Goal: Transaction & Acquisition: Download file/media

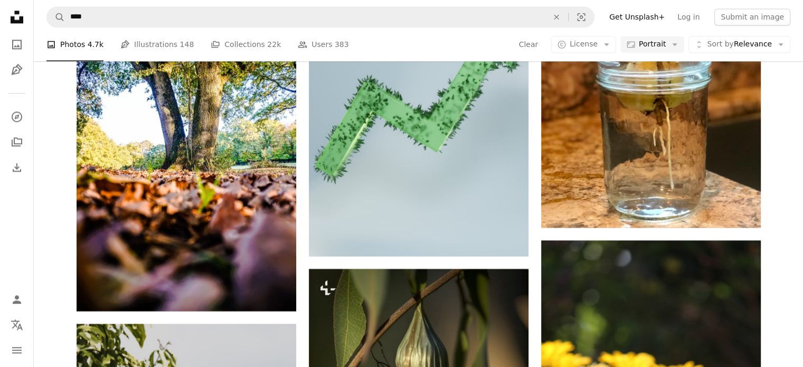
scroll to position [5563, 0]
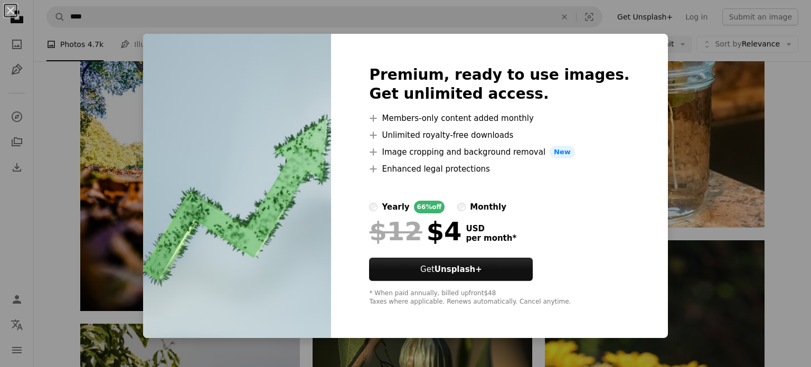
click at [671, 205] on div "An X shape Premium, ready to use images. Get unlimited access. A plus sign Memb…" at bounding box center [405, 183] width 811 height 367
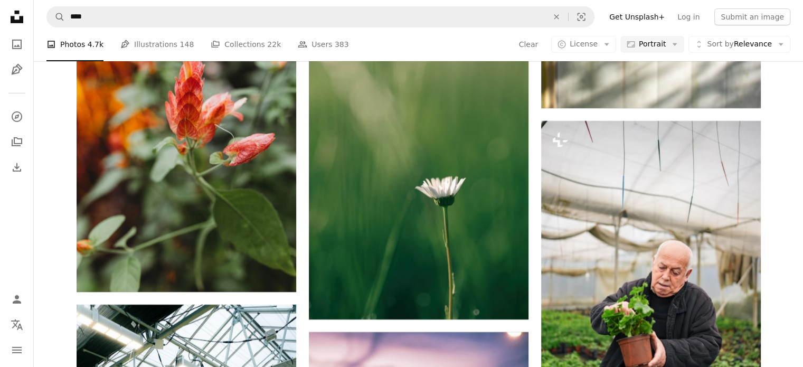
scroll to position [7565, 0]
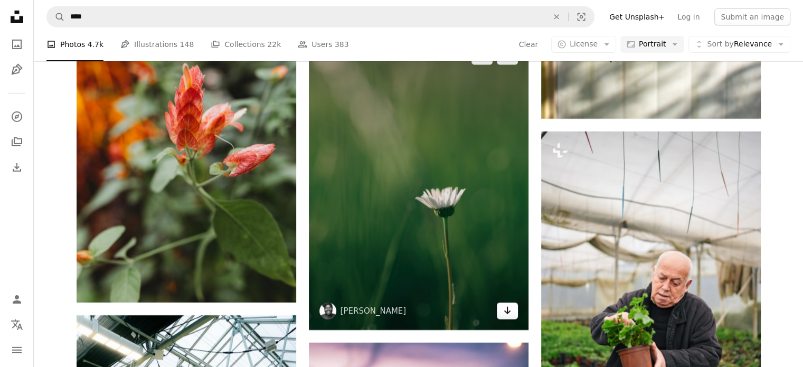
click at [505, 316] on icon "Arrow pointing down" at bounding box center [507, 310] width 8 height 13
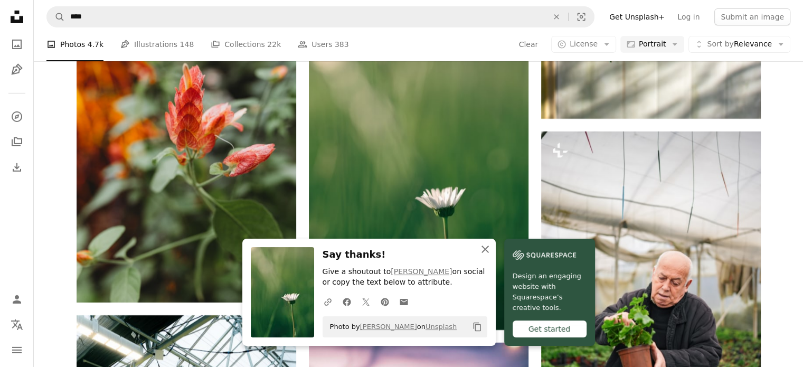
click at [484, 251] on icon "button" at bounding box center [485, 249] width 7 height 7
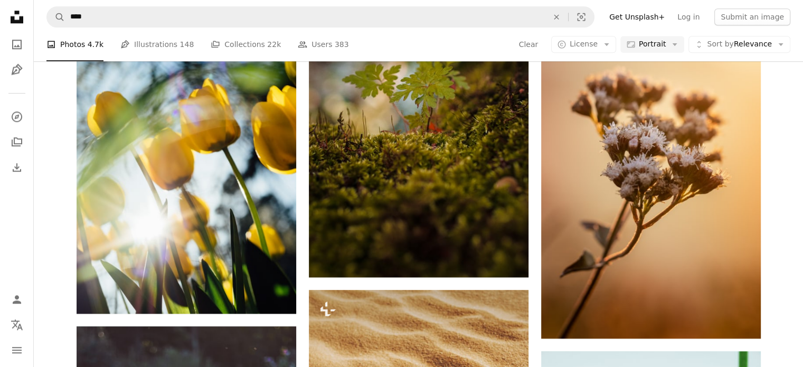
scroll to position [1189, 0]
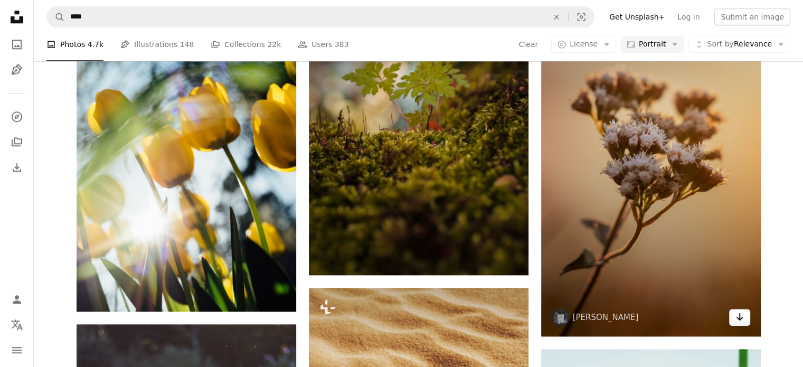
click at [741, 316] on icon "Download" at bounding box center [739, 316] width 7 height 7
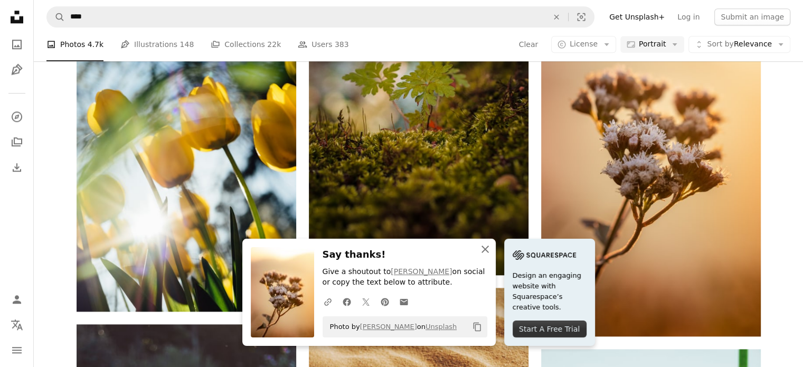
click at [485, 249] on icon "button" at bounding box center [485, 249] width 7 height 7
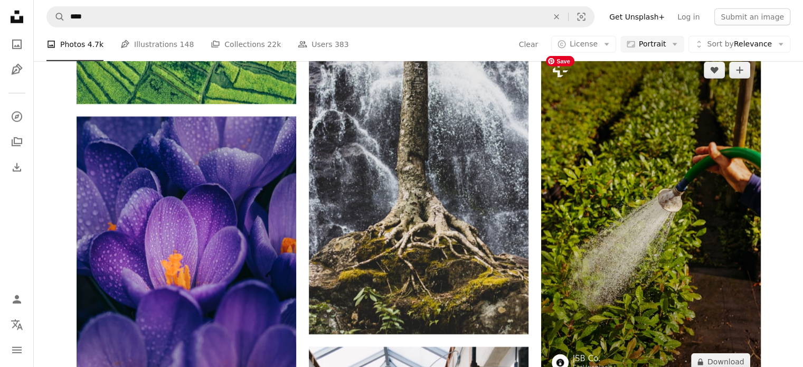
scroll to position [3152, 0]
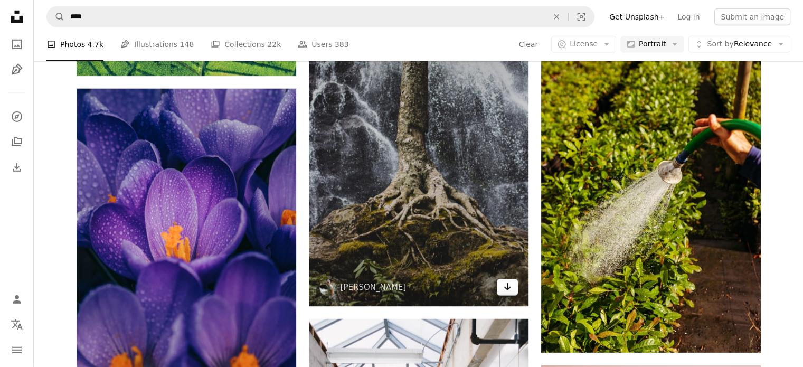
click at [509, 293] on link "Arrow pointing down" at bounding box center [507, 287] width 21 height 17
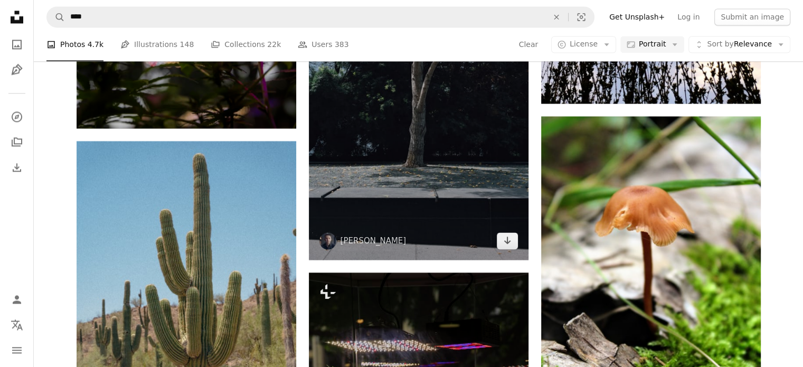
scroll to position [13779, 0]
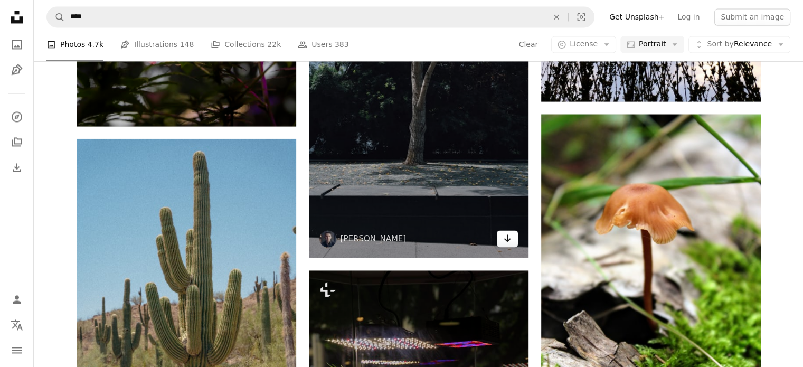
click at [507, 240] on icon "Download" at bounding box center [507, 237] width 7 height 7
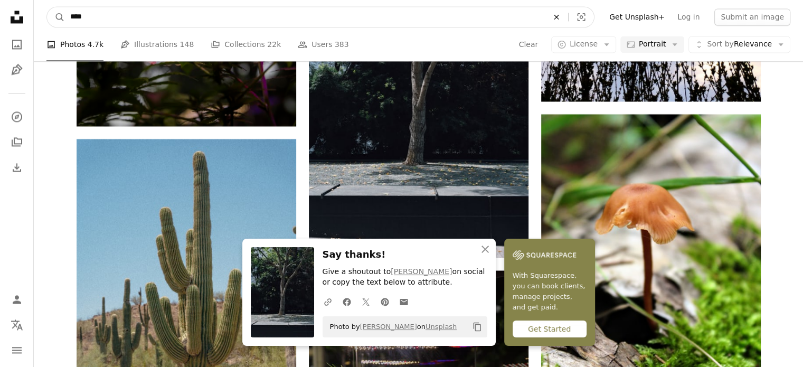
click at [568, 15] on icon "An X shape" at bounding box center [556, 17] width 23 height 8
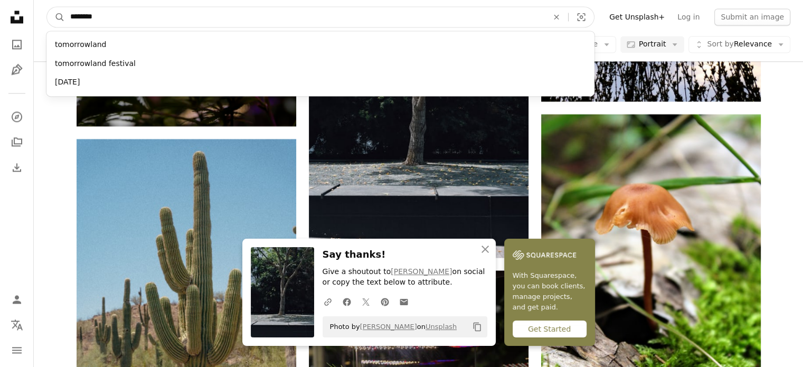
type input "********"
click at [47, 7] on button "A magnifying glass" at bounding box center [56, 17] width 18 height 20
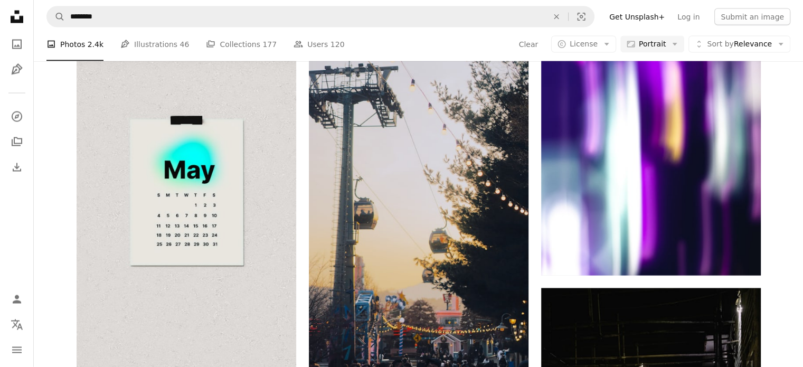
scroll to position [14342, 0]
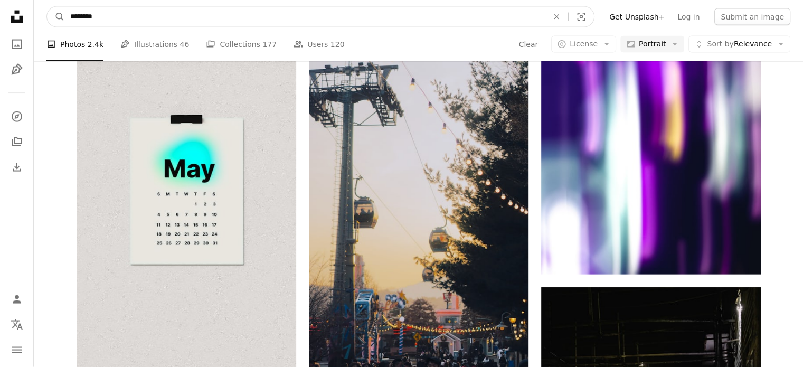
click at [125, 21] on input "********" at bounding box center [305, 17] width 480 height 20
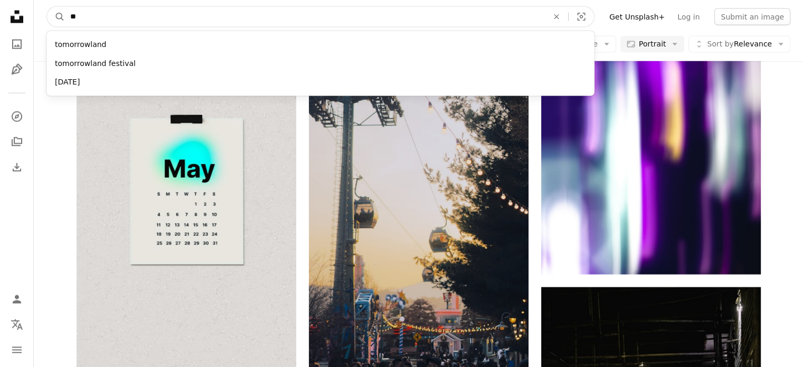
type input "*"
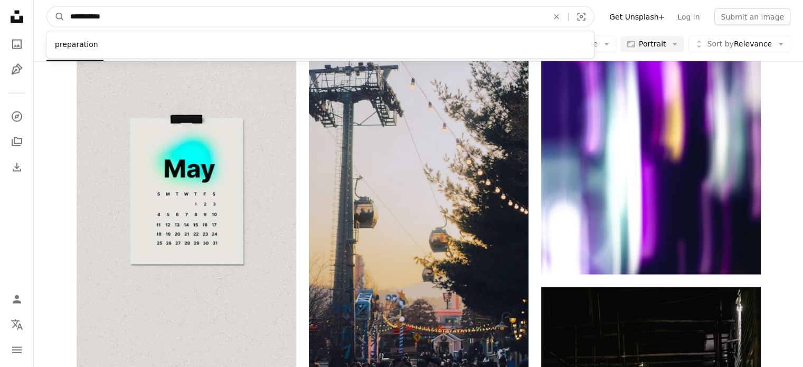
type input "**********"
click at [47, 7] on button "A magnifying glass" at bounding box center [56, 17] width 18 height 20
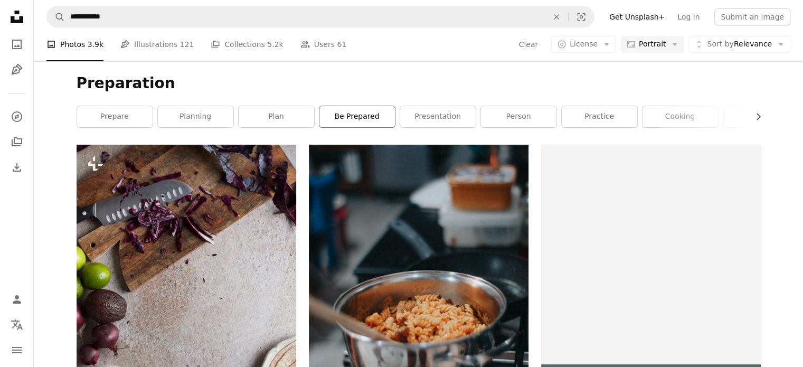
click at [364, 119] on link "be prepared" at bounding box center [357, 116] width 76 height 21
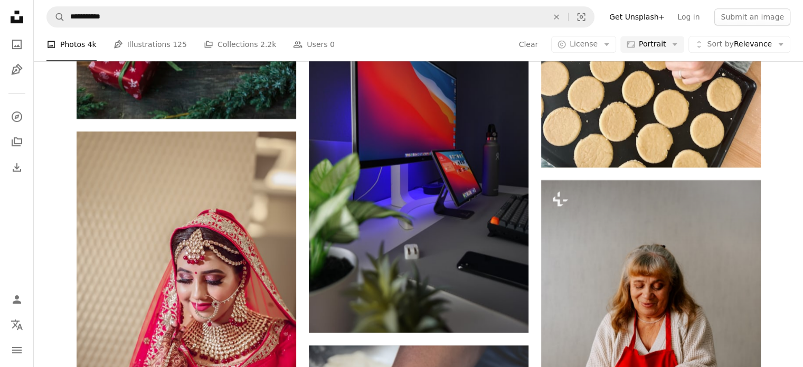
scroll to position [4554, 0]
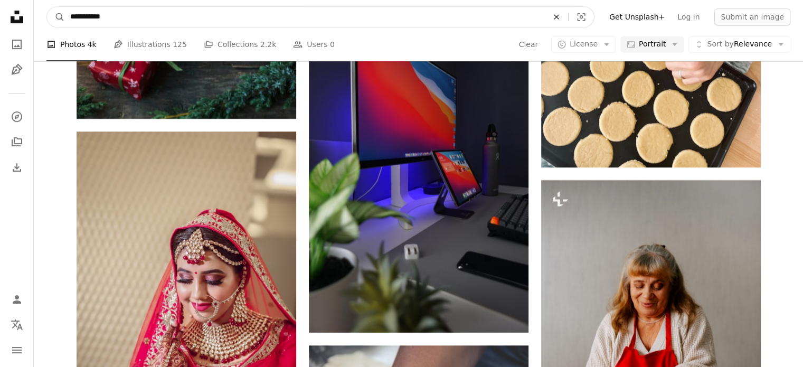
click at [568, 15] on icon "An X shape" at bounding box center [556, 17] width 23 height 8
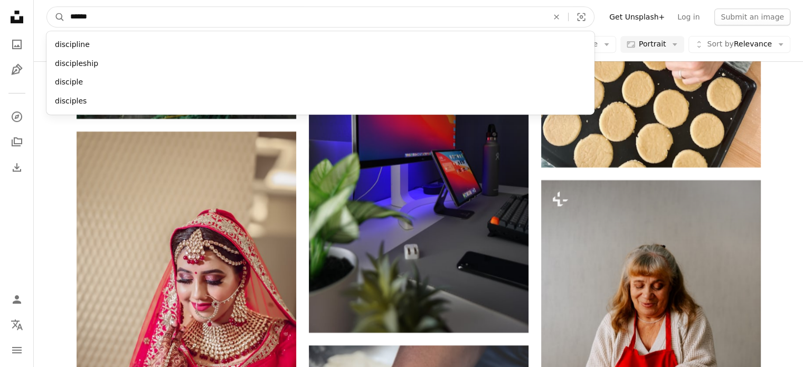
type input "******"
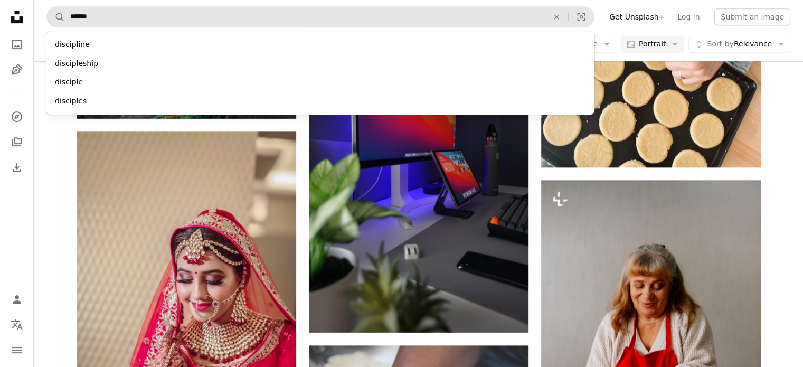
click at [72, 44] on div "discipline" at bounding box center [320, 44] width 548 height 19
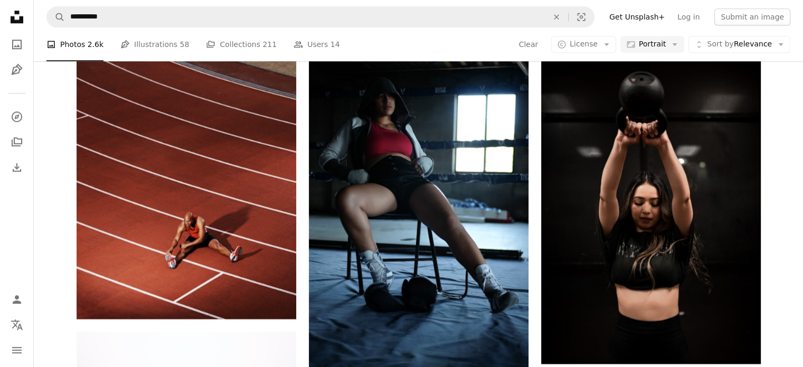
scroll to position [8990, 0]
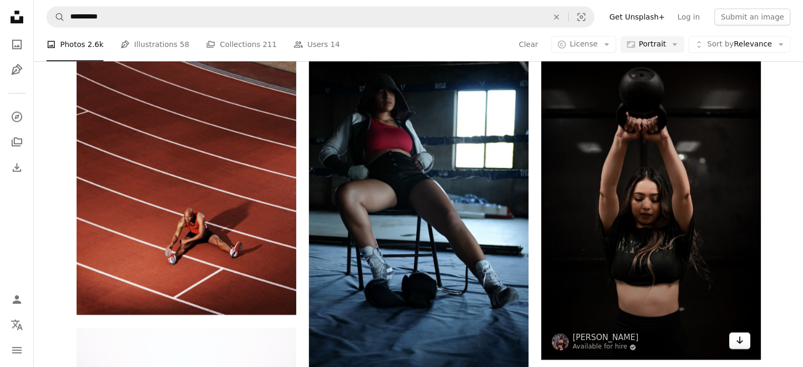
click at [740, 342] on icon "Arrow pointing down" at bounding box center [740, 340] width 8 height 13
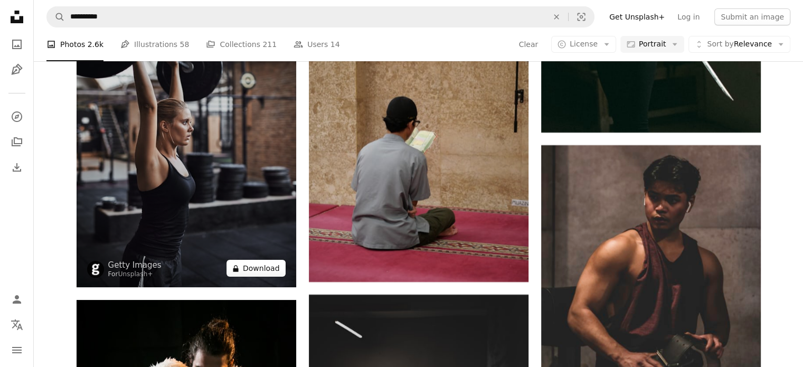
scroll to position [40169, 0]
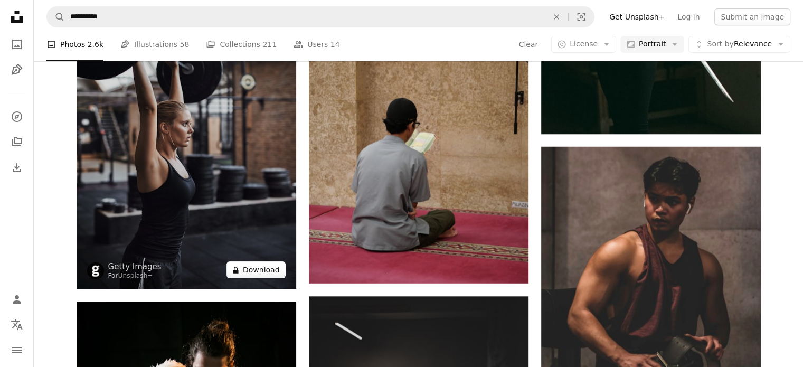
click at [259, 271] on button "A lock Download" at bounding box center [256, 269] width 59 height 17
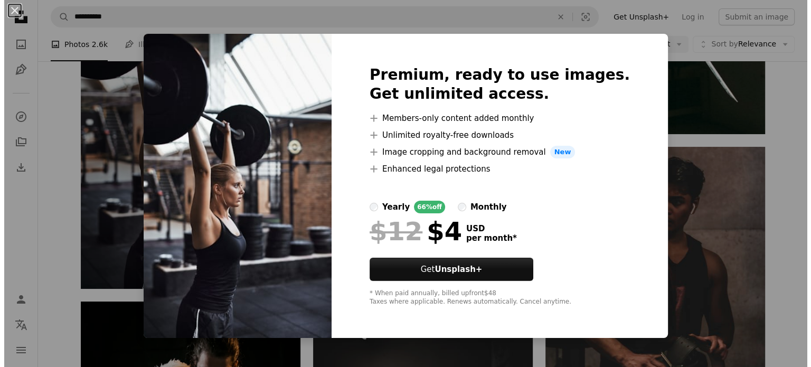
scroll to position [40861, 0]
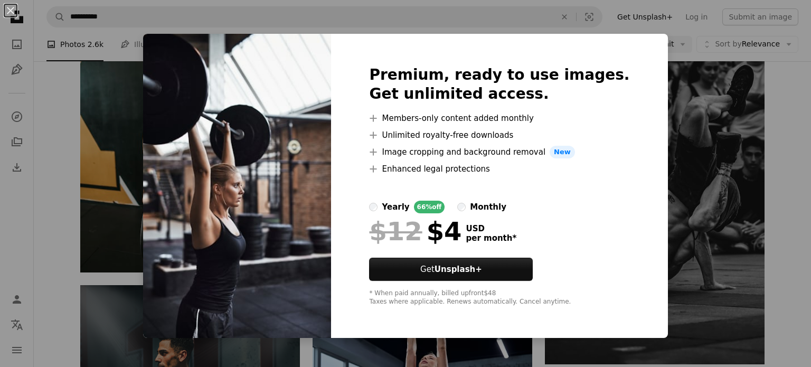
click at [708, 215] on div "An X shape Premium, ready to use images. Get unlimited access. A plus sign Memb…" at bounding box center [405, 183] width 811 height 367
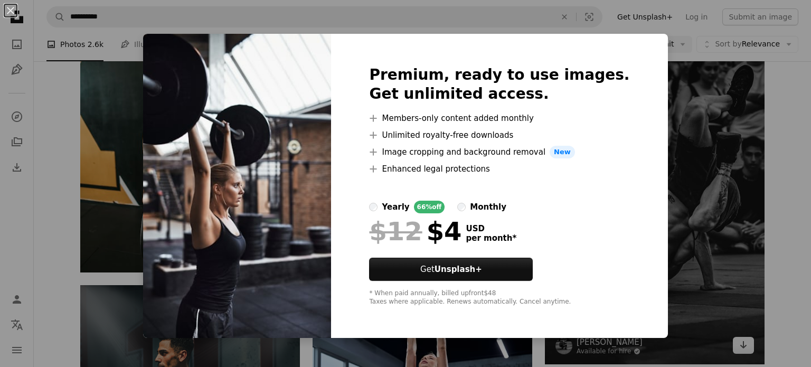
click at [690, 104] on img at bounding box center [655, 189] width 220 height 352
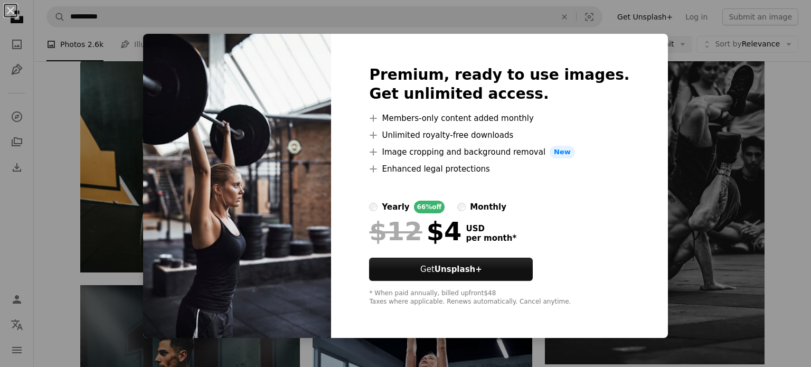
click at [12, 15] on icon "Unsplash logo Unsplash Home" at bounding box center [16, 16] width 21 height 21
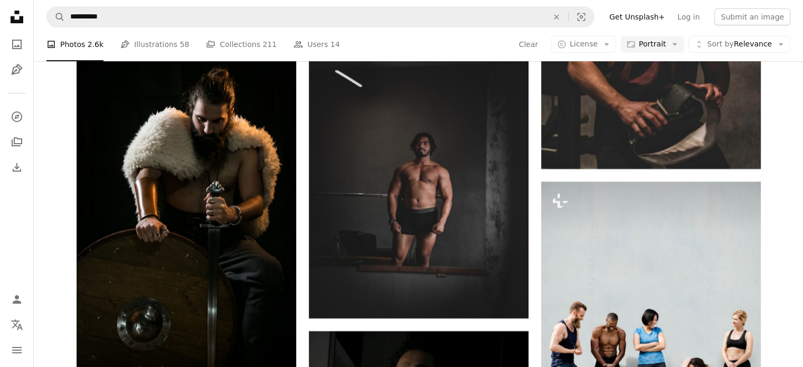
scroll to position [40423, 0]
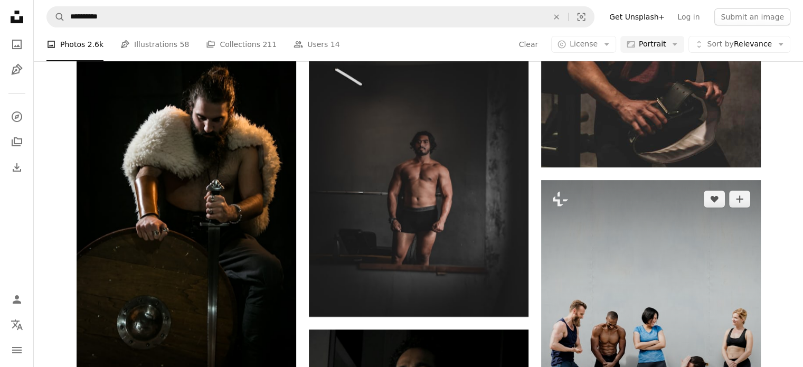
click at [724, 279] on img at bounding box center [651, 309] width 220 height 259
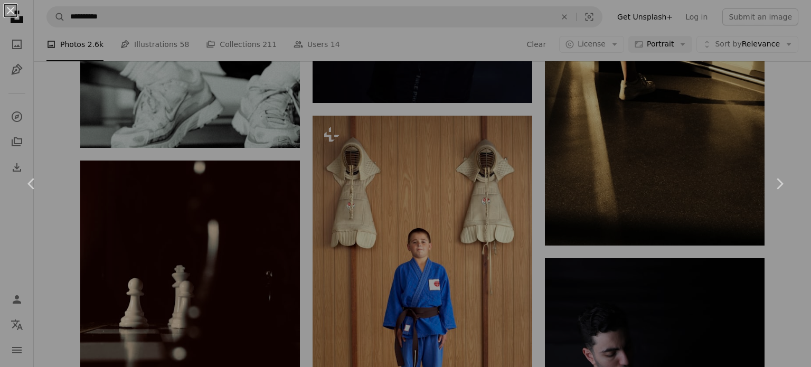
scroll to position [39406, 0]
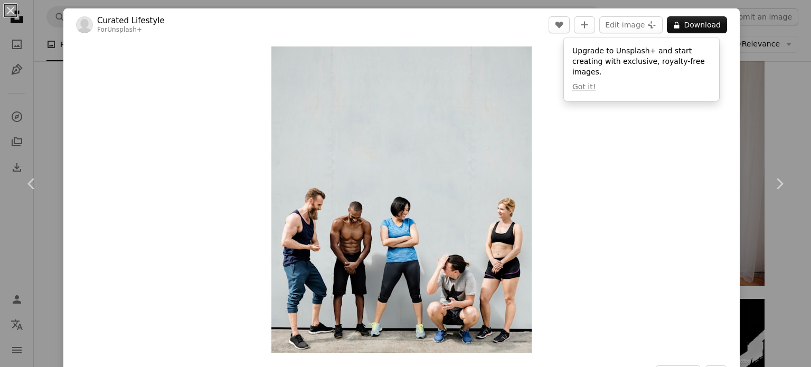
click at [11, 7] on button "An X shape" at bounding box center [10, 10] width 13 height 13
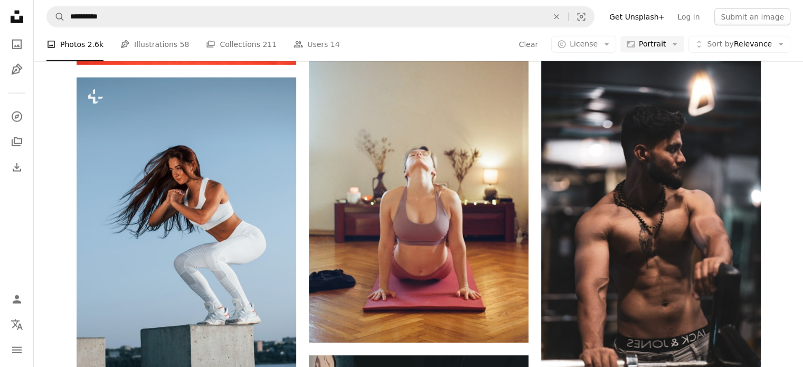
scroll to position [46866, 0]
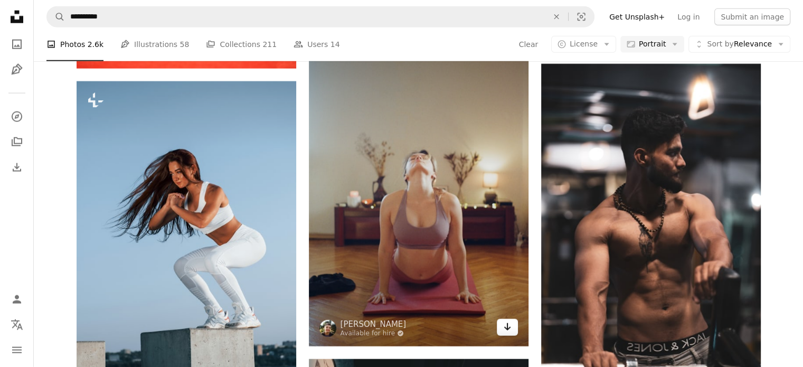
click at [511, 333] on icon "Arrow pointing down" at bounding box center [507, 327] width 8 height 13
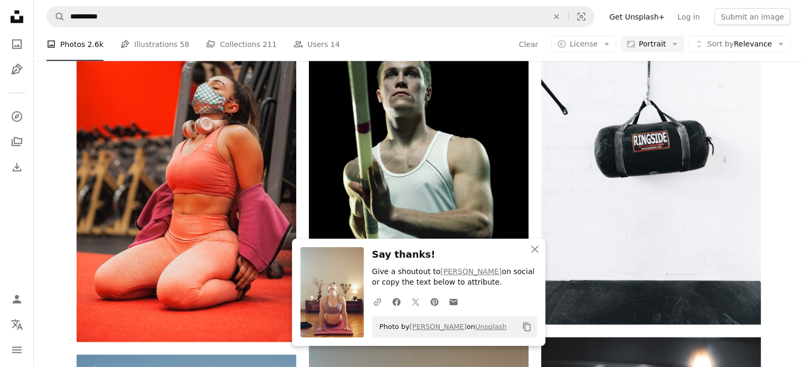
scroll to position [46591, 0]
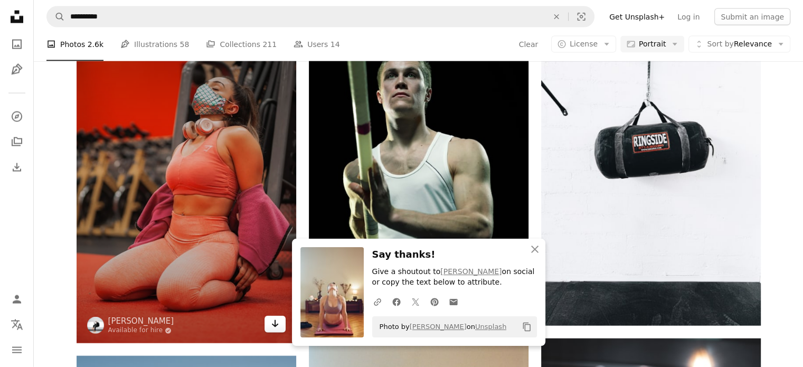
click at [278, 328] on icon "Arrow pointing down" at bounding box center [275, 323] width 8 height 13
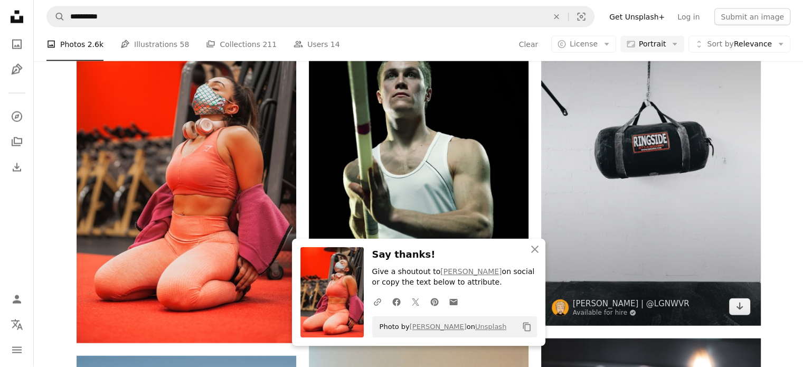
click at [543, 234] on img at bounding box center [651, 160] width 220 height 329
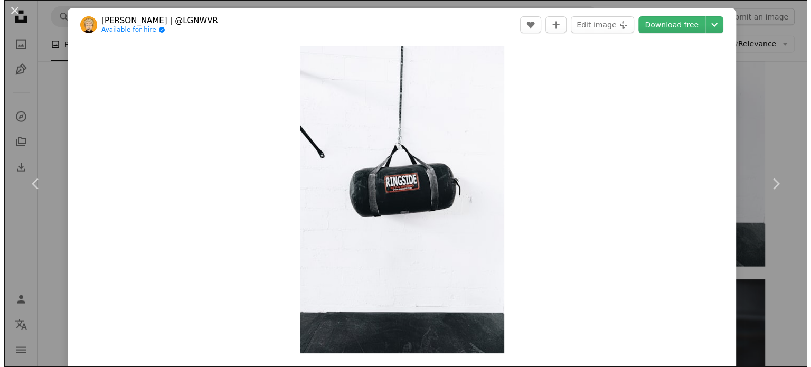
scroll to position [46654, 0]
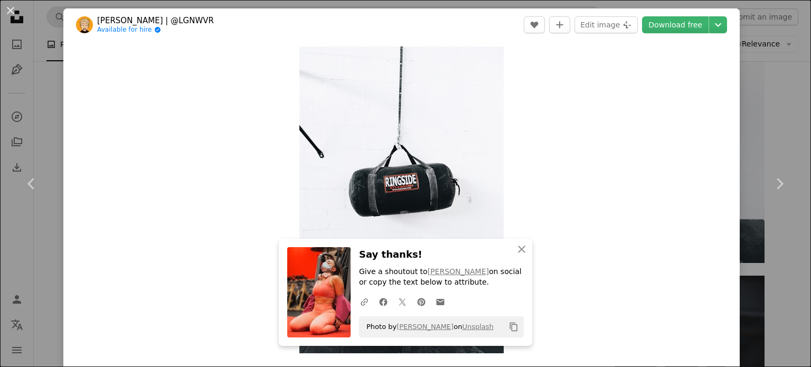
click at [13, 12] on button "An X shape" at bounding box center [10, 10] width 13 height 13
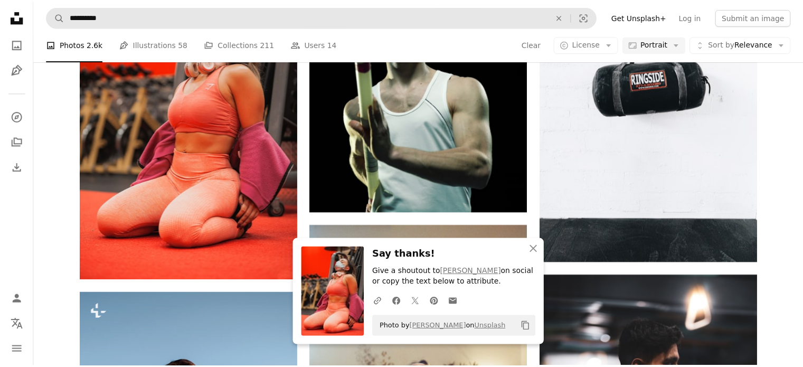
scroll to position [46591, 0]
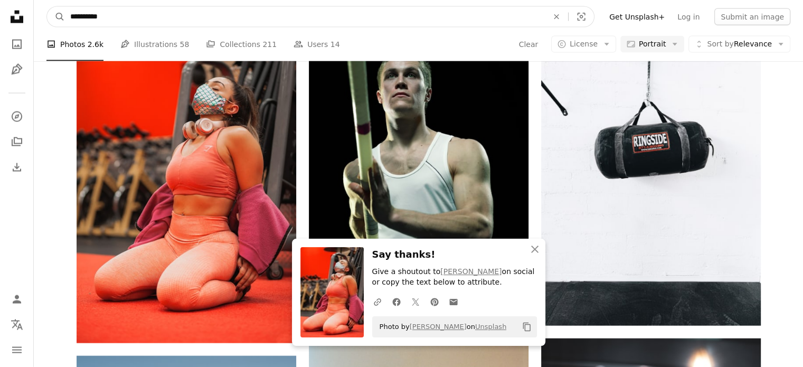
click at [99, 17] on input "**********" at bounding box center [305, 17] width 480 height 20
click at [94, 16] on input "**********" at bounding box center [305, 17] width 480 height 20
type input "*"
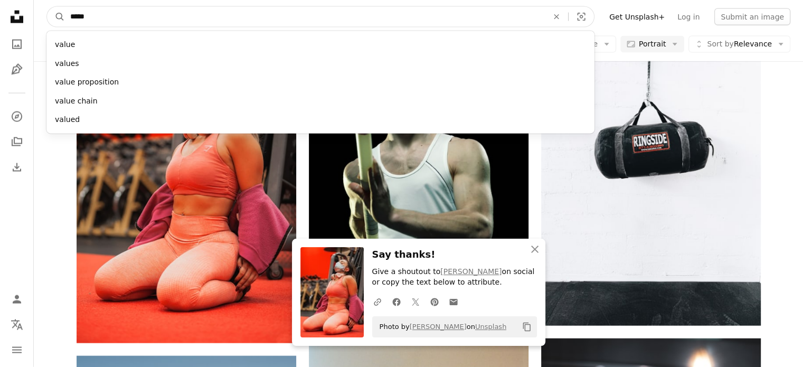
type input "*****"
click at [47, 7] on button "A magnifying glass" at bounding box center [56, 17] width 18 height 20
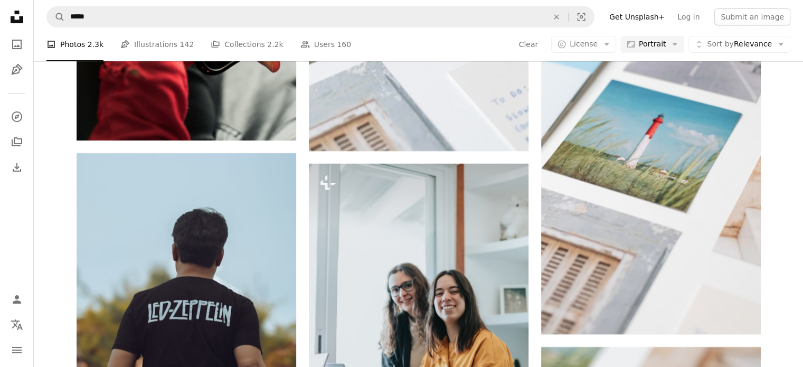
scroll to position [4207, 0]
